Goal: Browse casually: Explore the website without a specific task or goal

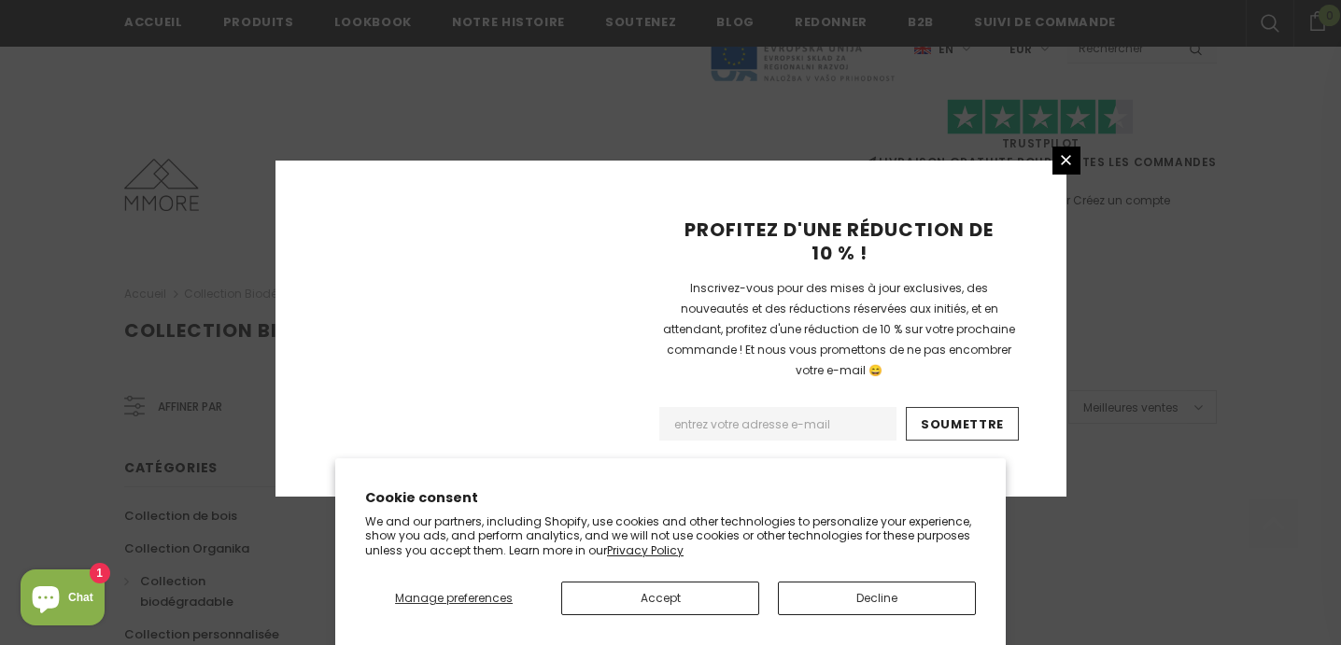
scroll to position [1314, 0]
